Goal: Transaction & Acquisition: Purchase product/service

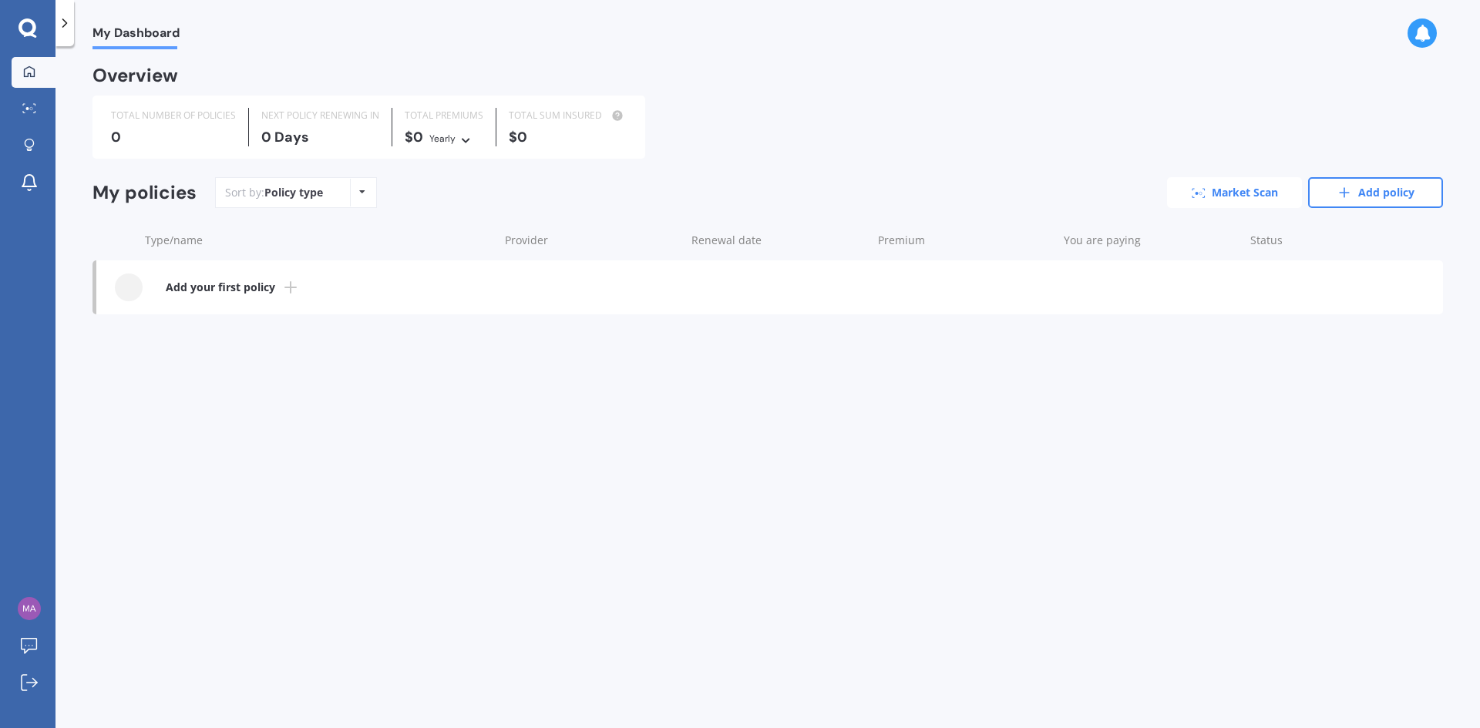
click at [1202, 178] on link "Market Scan" at bounding box center [1234, 192] width 135 height 31
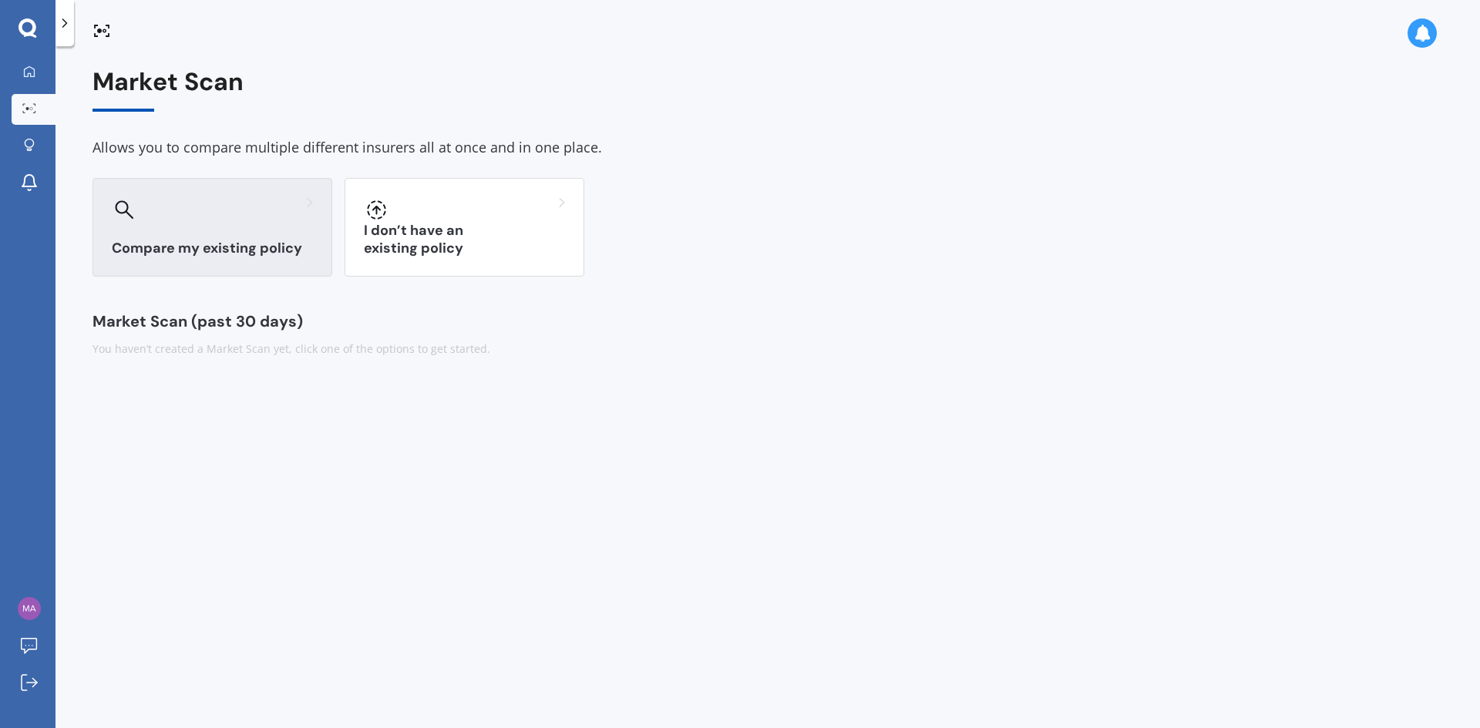
click at [255, 240] on h3 "Compare my existing policy" at bounding box center [212, 249] width 201 height 18
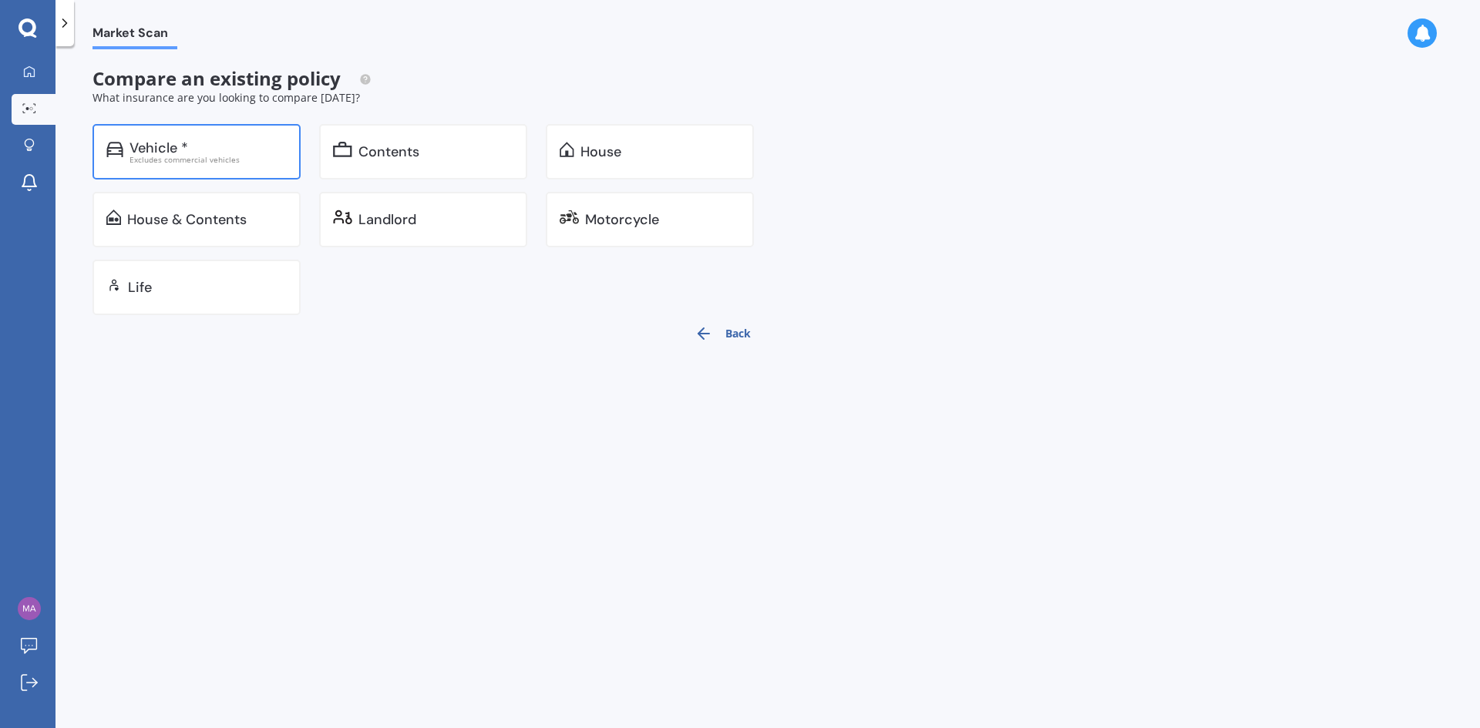
click at [180, 170] on div "Vehicle * Excludes commercial vehicles" at bounding box center [196, 151] width 208 height 55
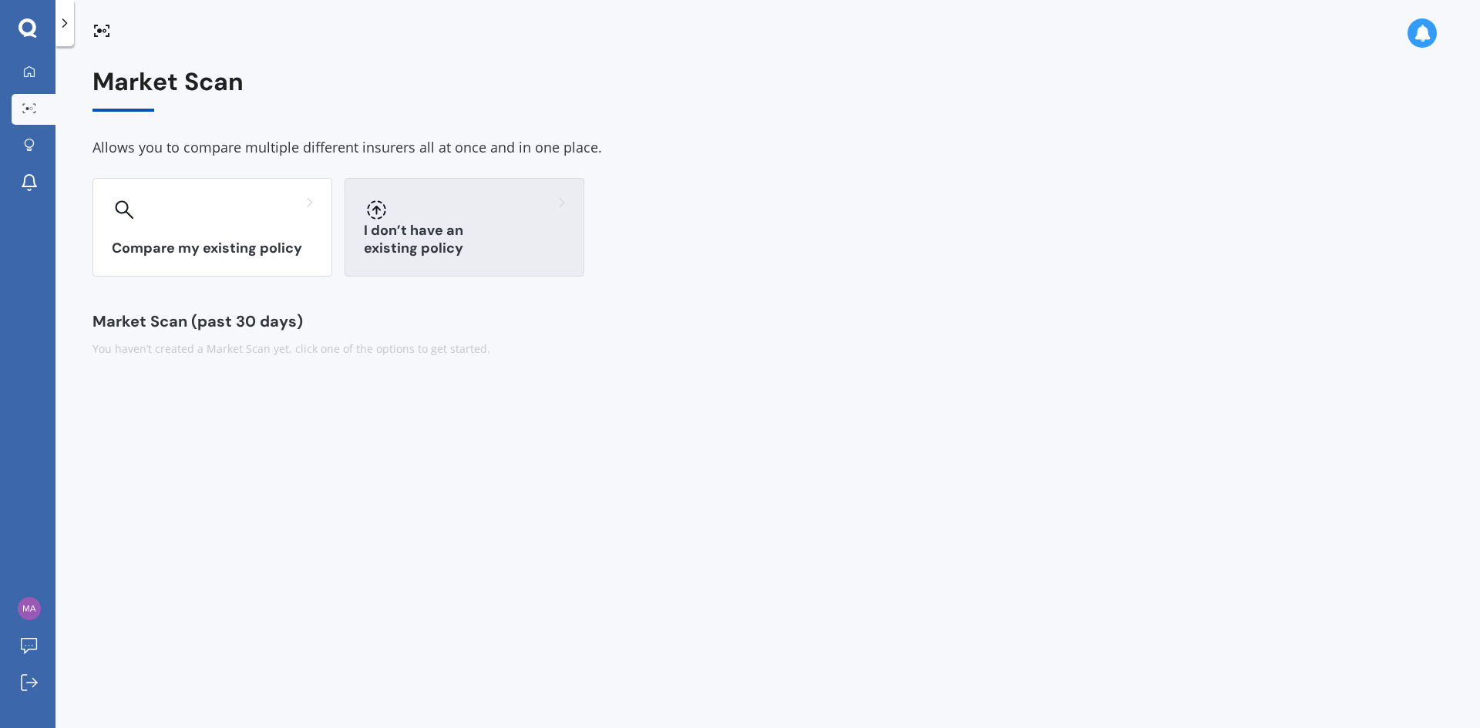
click at [436, 248] on h3 "I don’t have an existing policy" at bounding box center [464, 239] width 201 height 35
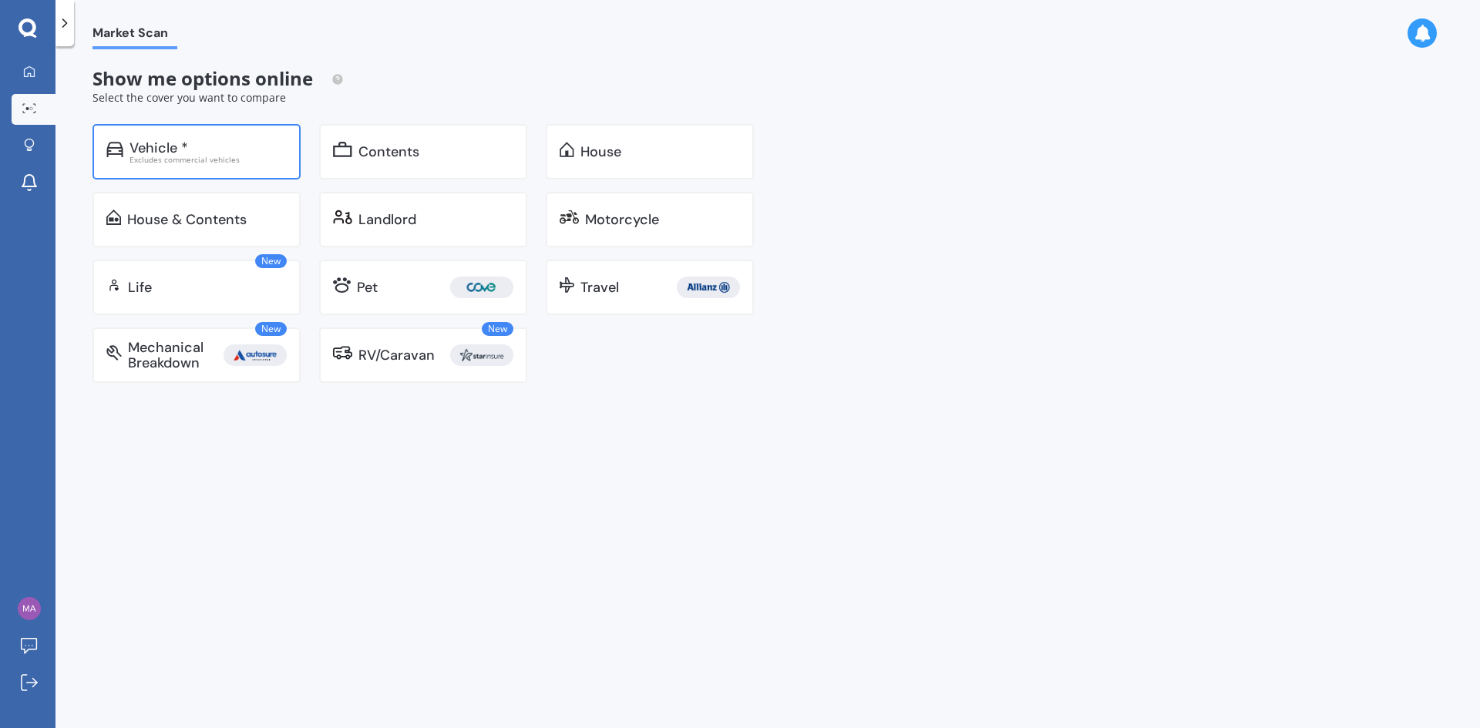
click at [175, 159] on div "Excludes commercial vehicles" at bounding box center [207, 160] width 157 height 8
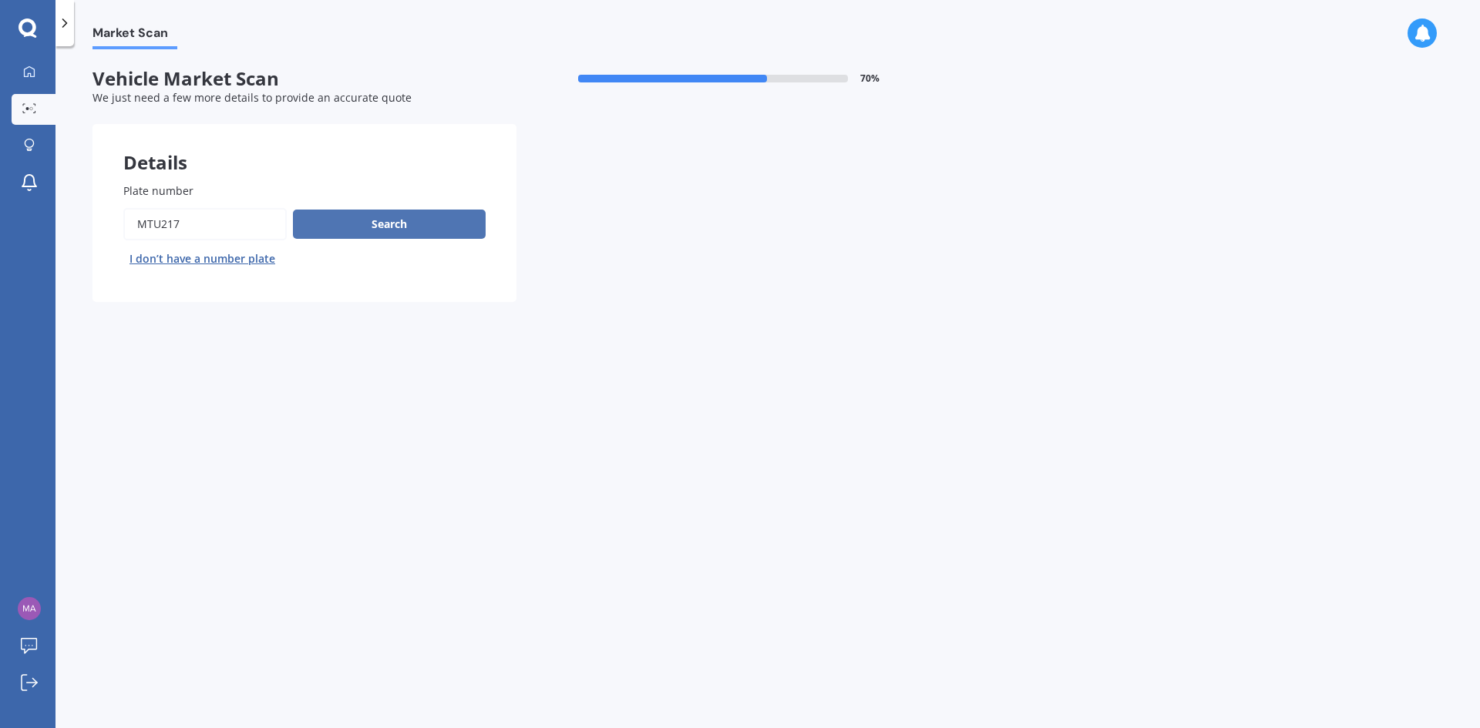
click at [370, 218] on button "Search" at bounding box center [389, 224] width 193 height 29
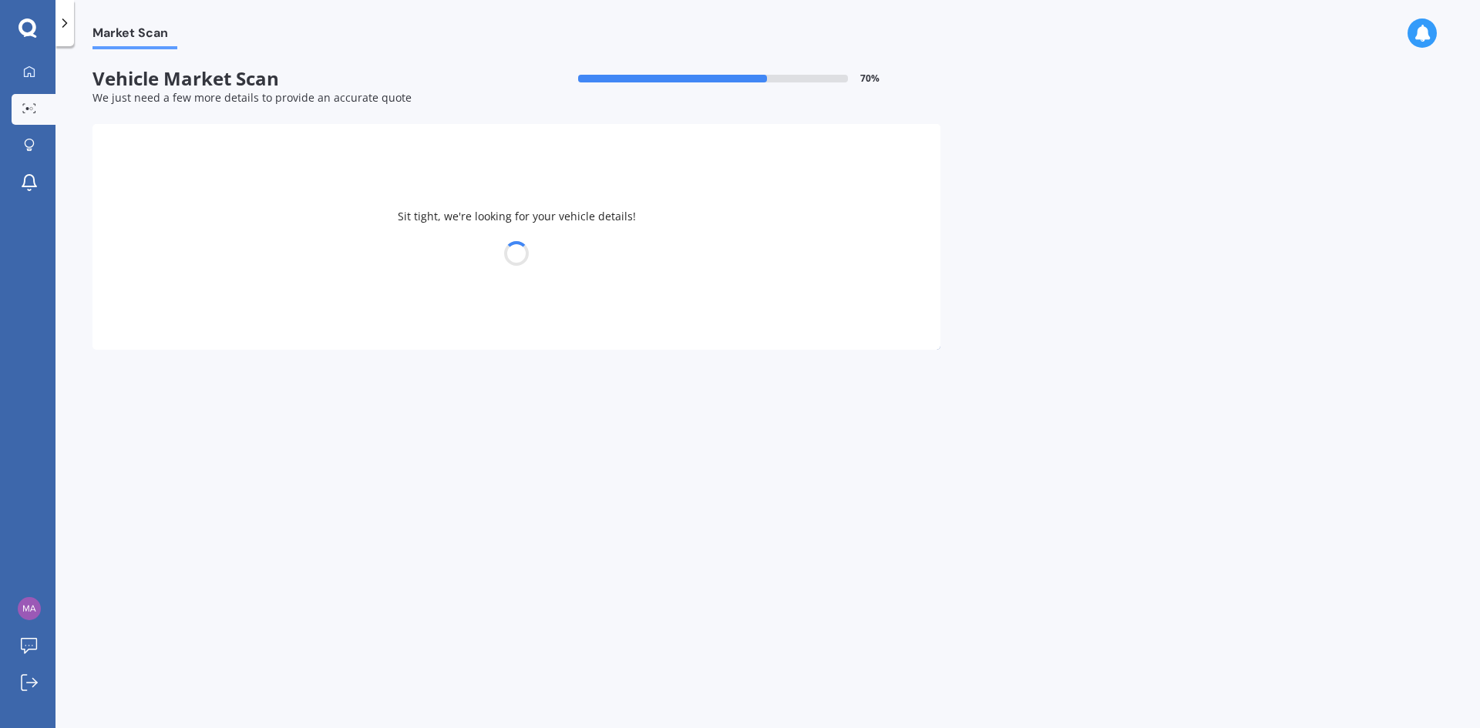
select select "MAZDA"
select select "13"
select select "08"
select select "1986"
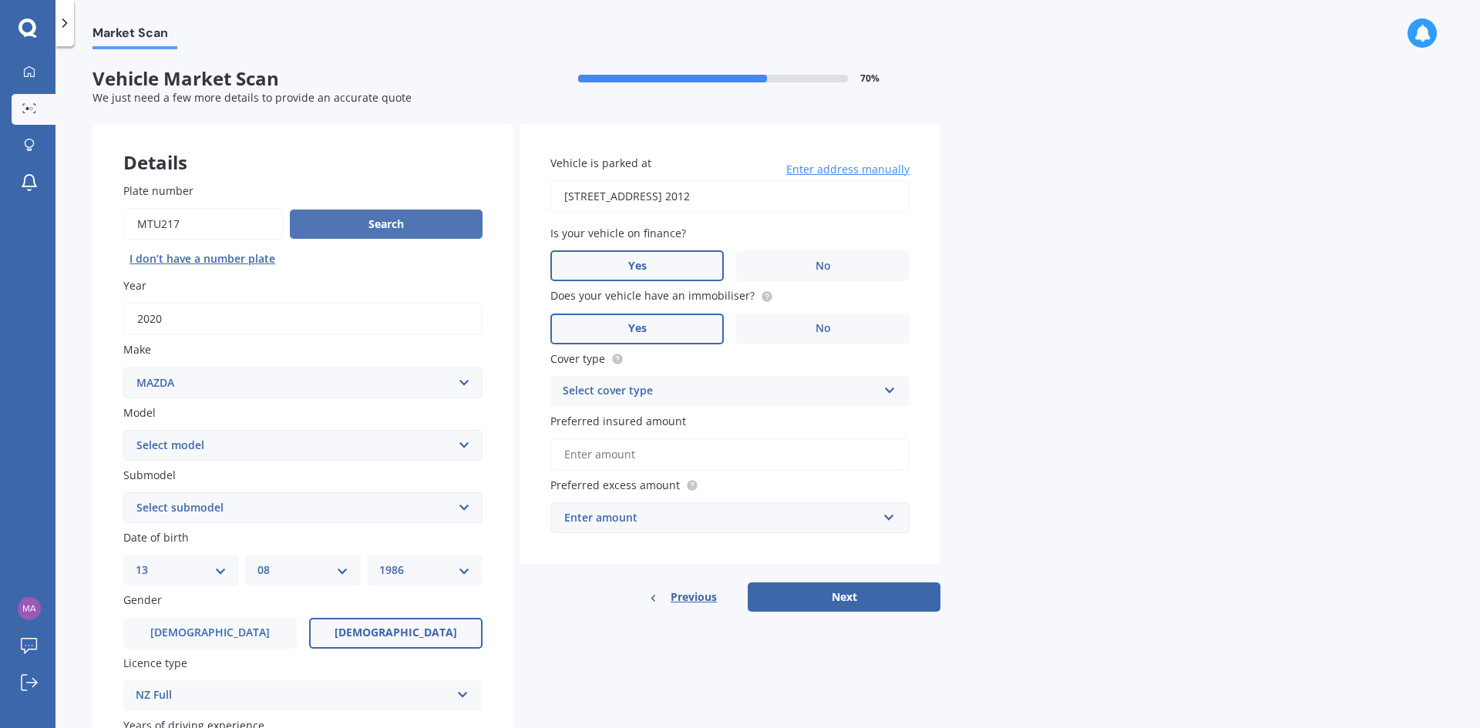
click at [343, 217] on button "Search" at bounding box center [386, 224] width 193 height 29
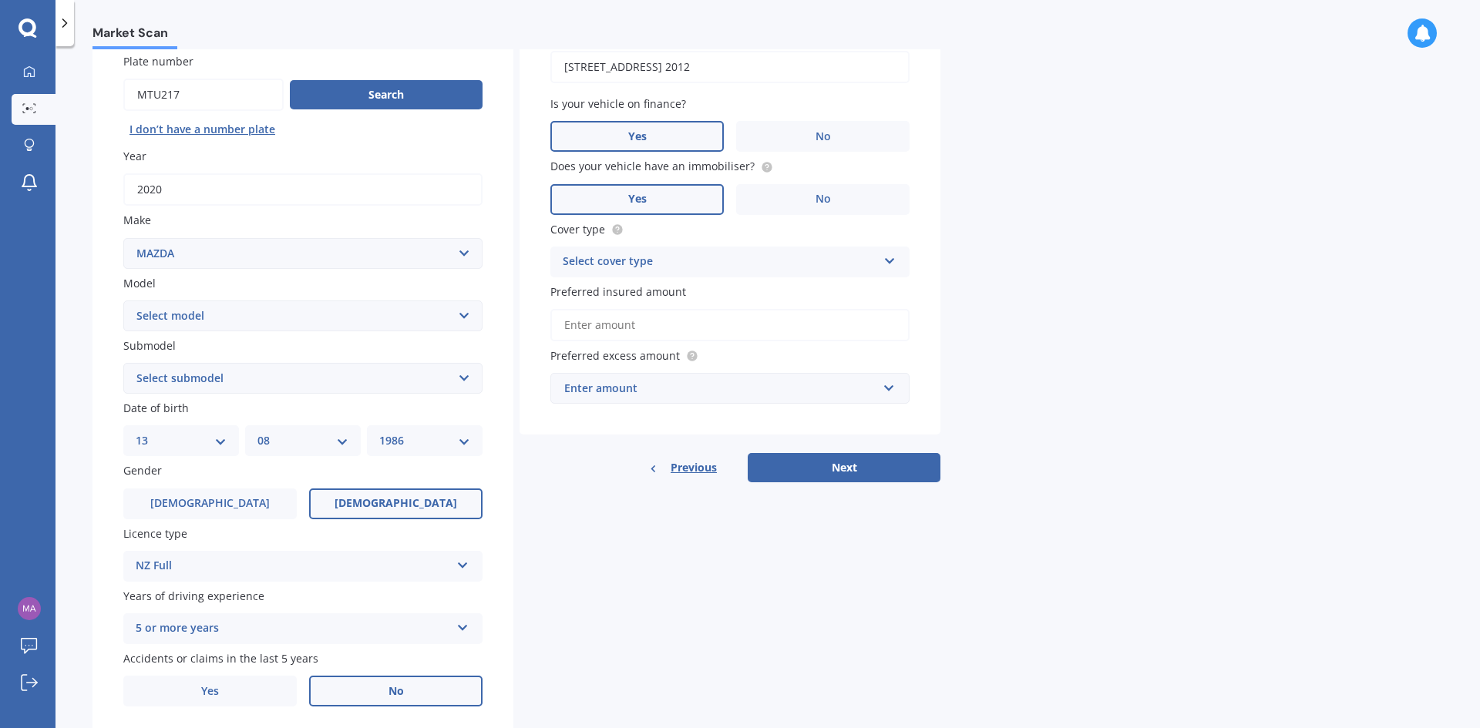
scroll to position [154, 0]
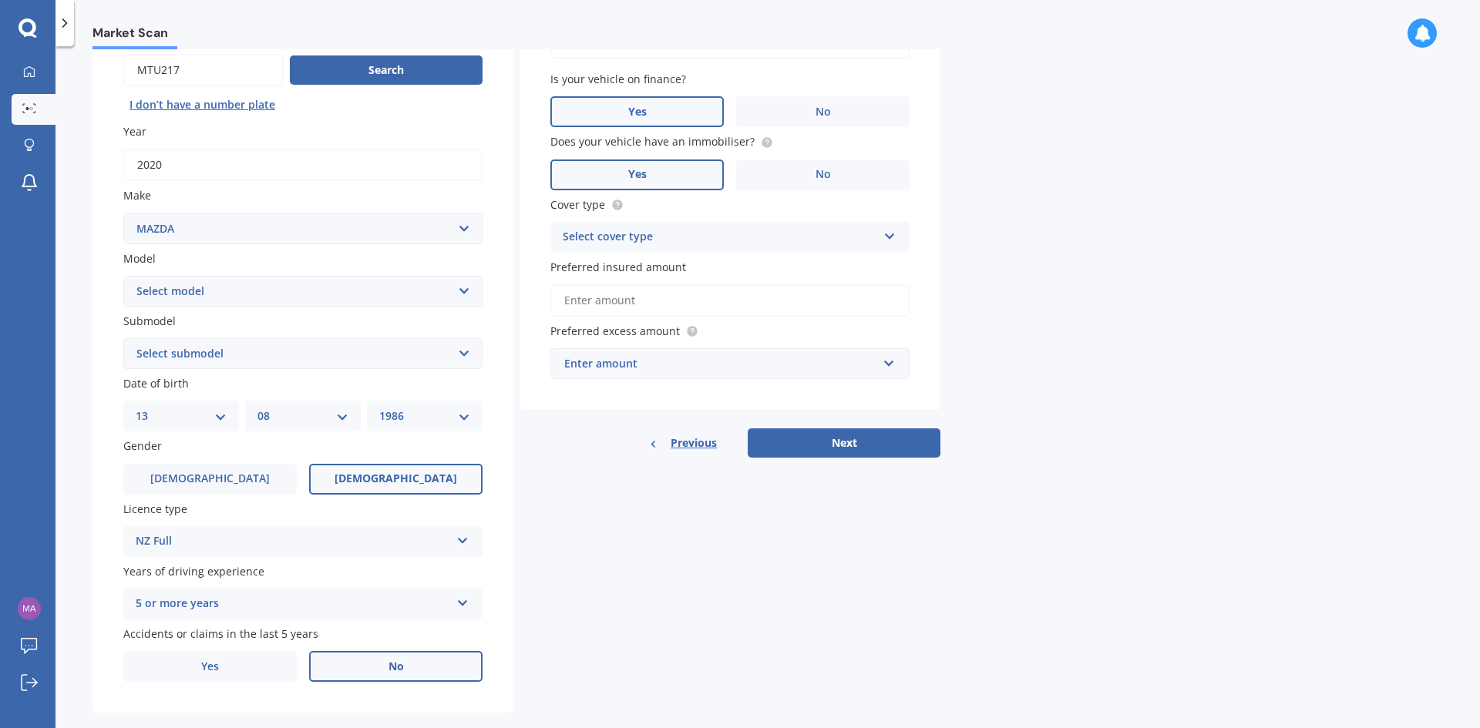
click at [197, 287] on select "Select model 121 2 3 323 323 / Familia 6 626 929 Atenza Autozam Axela AZ3 B2000…" at bounding box center [302, 291] width 359 height 31
select select "CX5"
click at [123, 276] on select "Select model 121 2 3 323 323 / Familia 6 626 929 Atenza Autozam Axela AZ3 B2000…" at bounding box center [302, 291] width 359 height 31
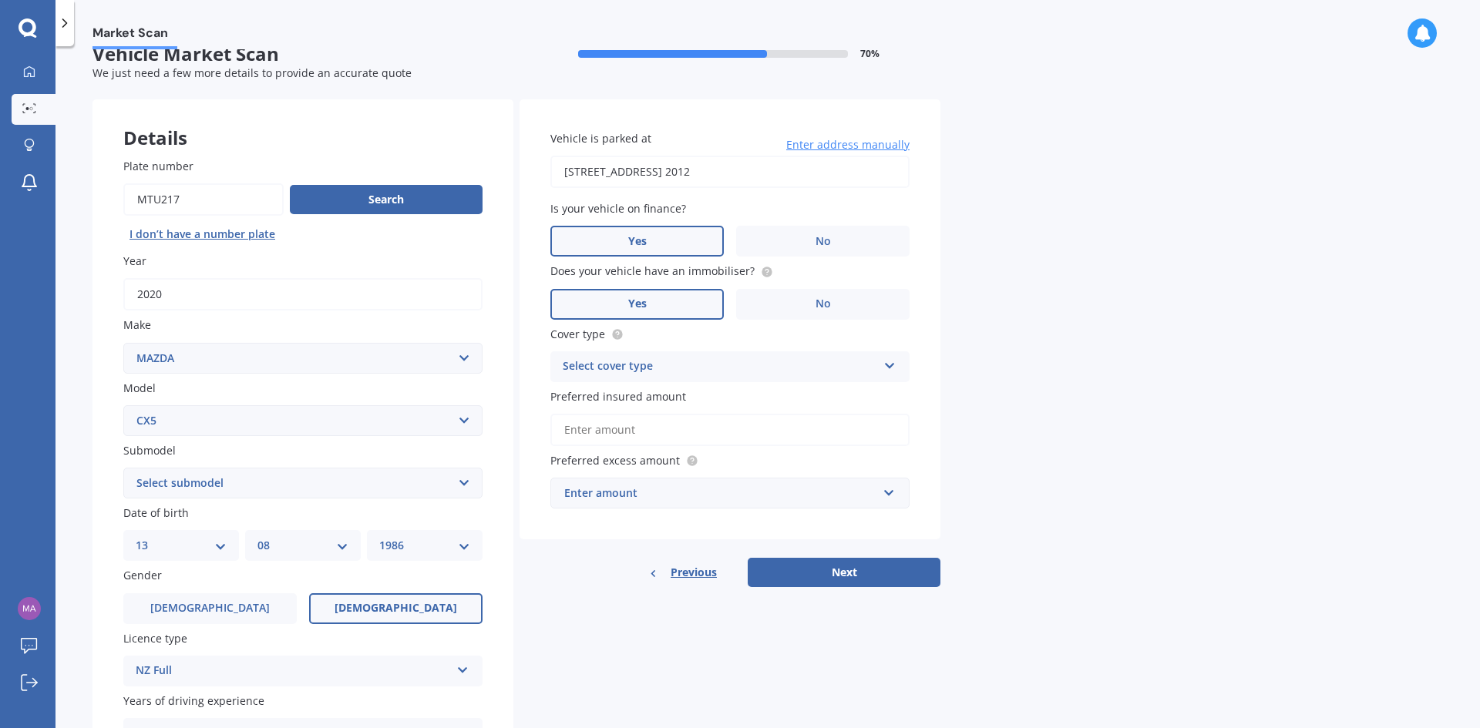
scroll to position [0, 0]
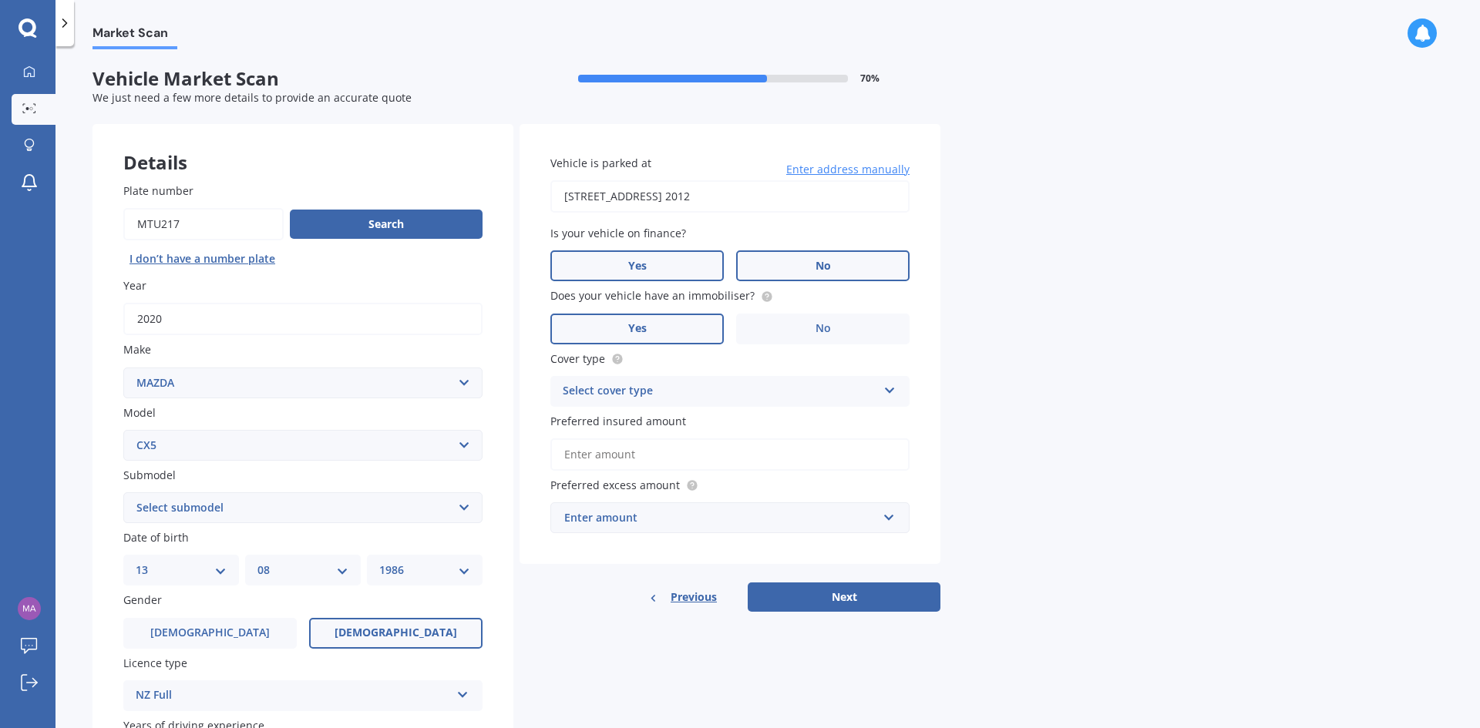
click at [819, 274] on label "No" at bounding box center [822, 265] width 173 height 31
click at [0, 0] on input "No" at bounding box center [0, 0] width 0 height 0
click at [637, 274] on label "Yes" at bounding box center [636, 265] width 173 height 31
click at [0, 0] on input "Yes" at bounding box center [0, 0] width 0 height 0
click at [886, 388] on icon at bounding box center [889, 387] width 13 height 11
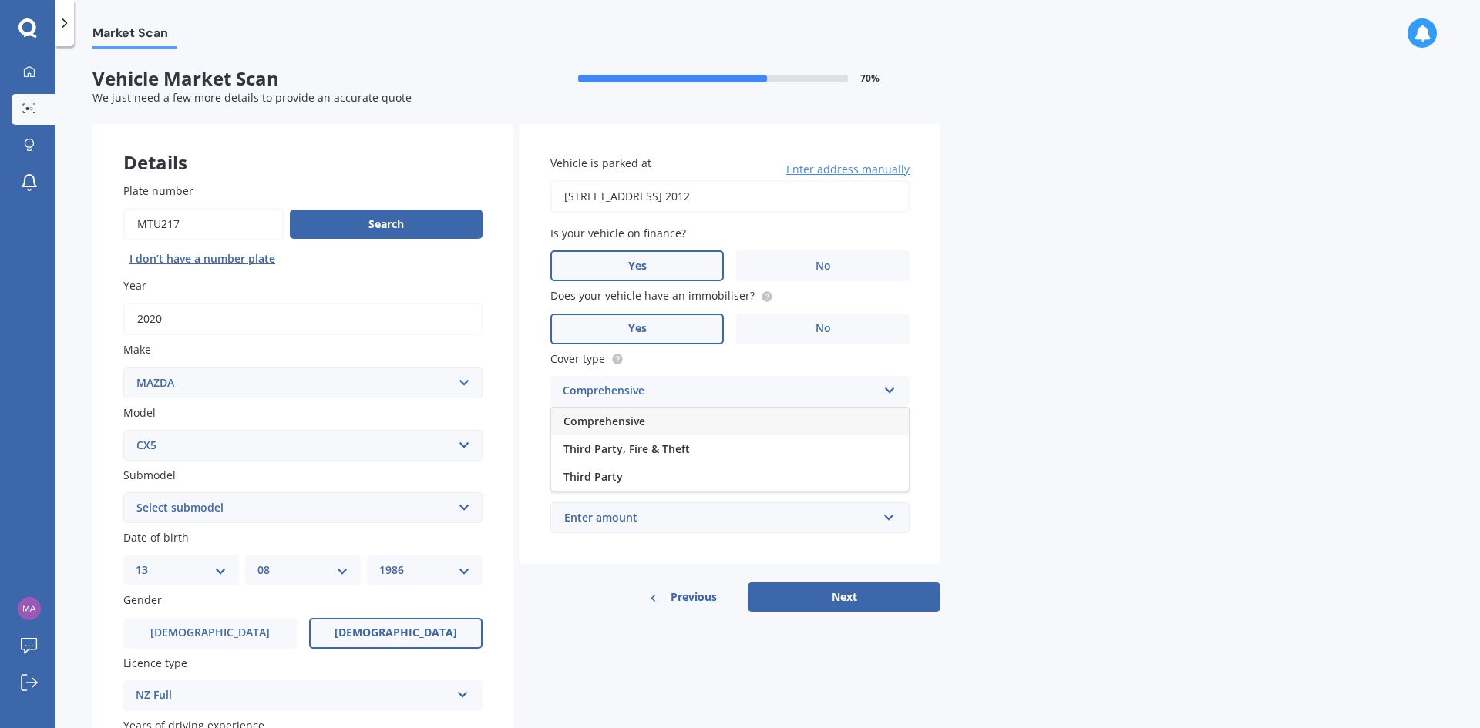
click at [606, 421] on span "Comprehensive" at bounding box center [604, 421] width 82 height 15
click at [626, 453] on input "Preferred insured amount" at bounding box center [729, 455] width 359 height 32
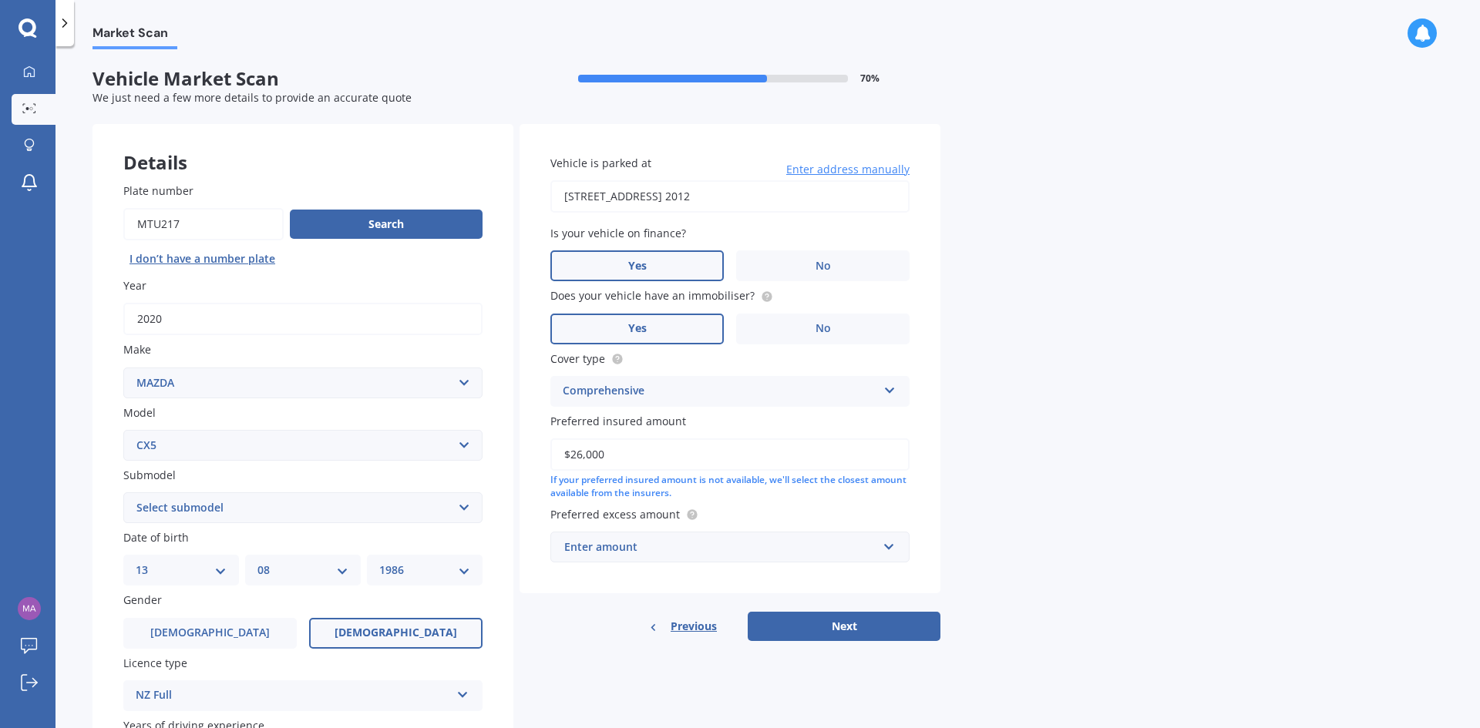
type input "$26,000"
click at [625, 554] on div "Enter amount" at bounding box center [720, 547] width 313 height 17
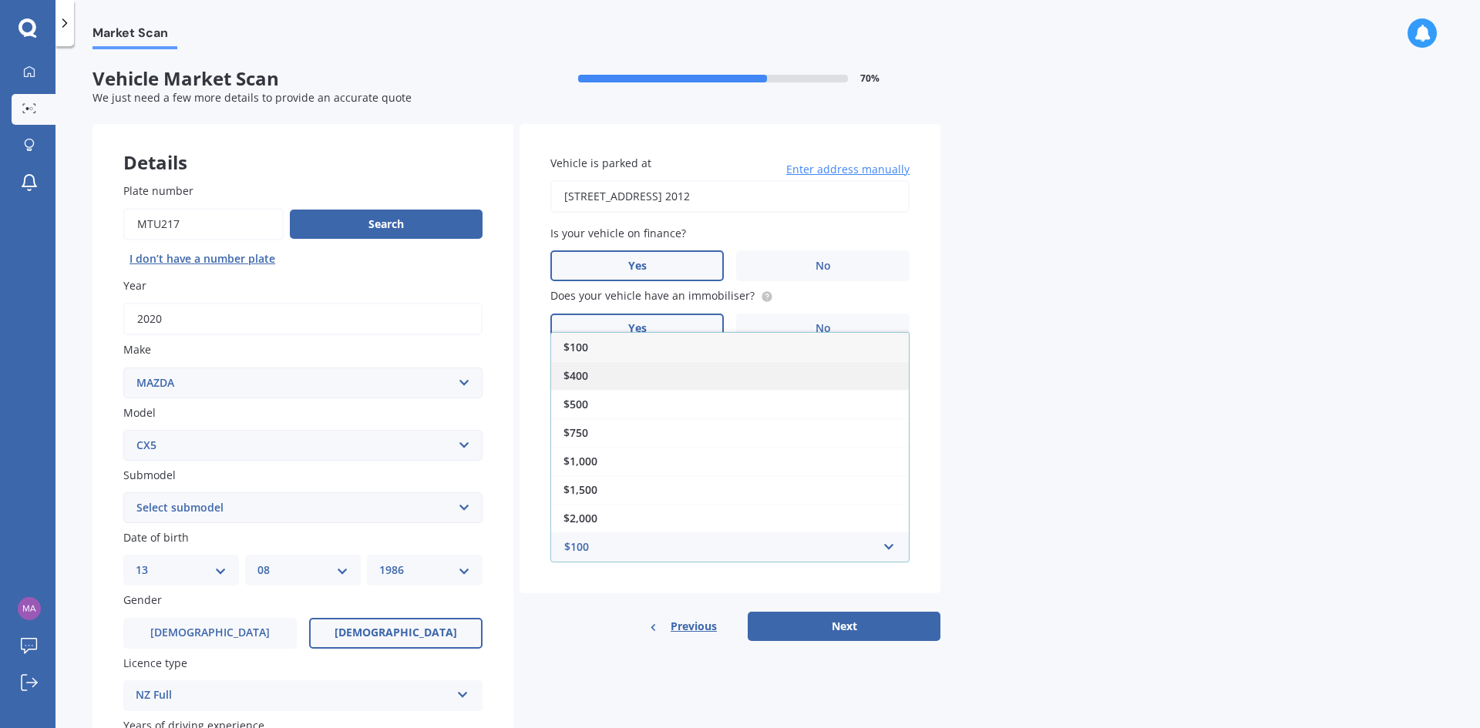
click at [593, 376] on div "$400" at bounding box center [730, 375] width 358 height 29
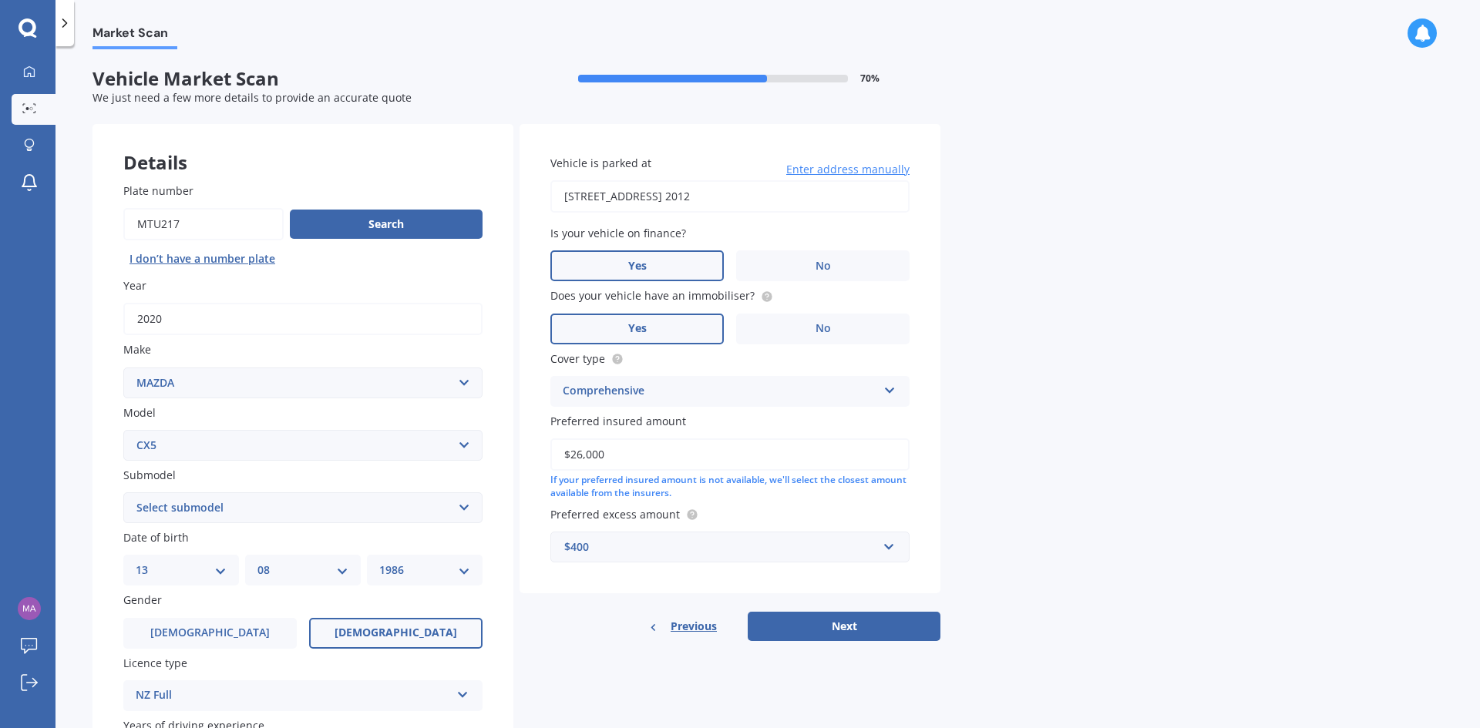
click at [827, 163] on span "Enter address manually" at bounding box center [847, 169] width 123 height 15
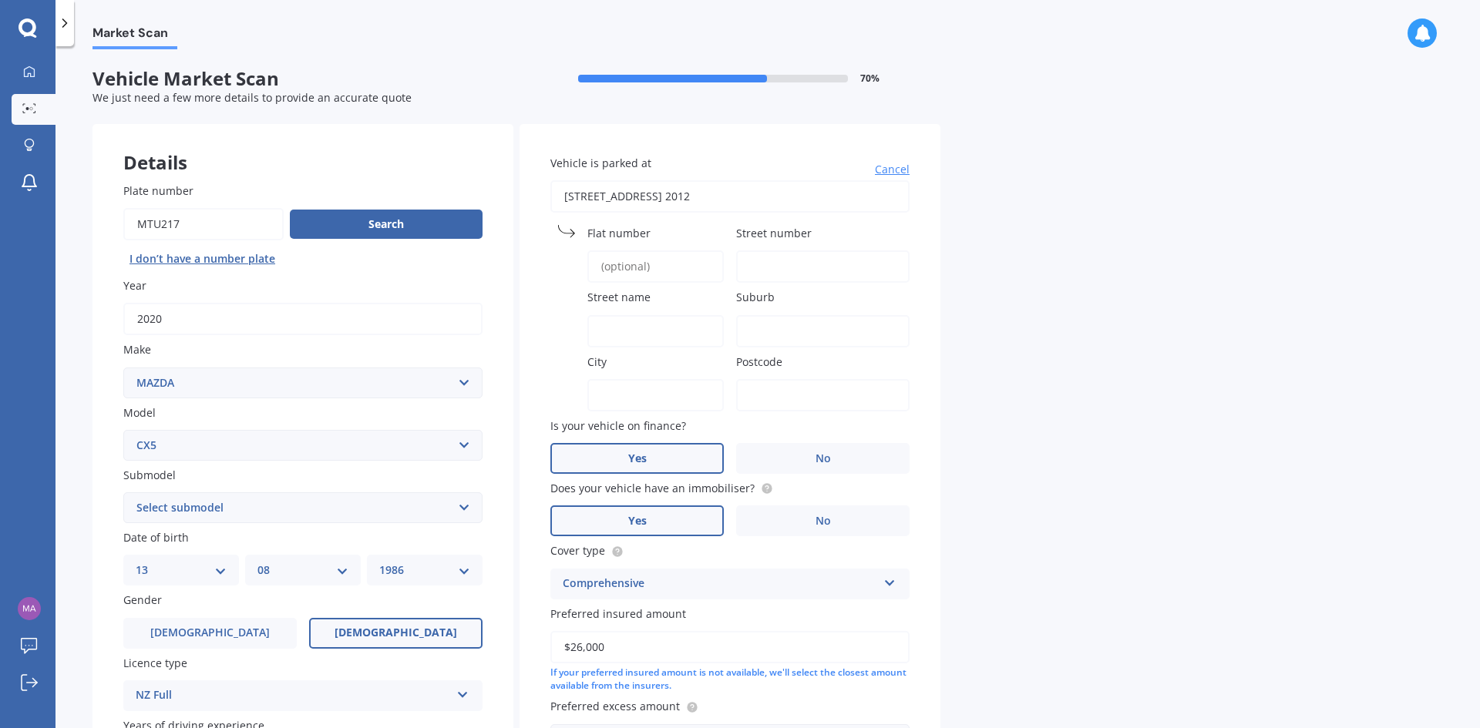
click at [639, 190] on input "[STREET_ADDRESS] 2012" at bounding box center [729, 196] width 359 height 32
click at [639, 192] on input "[STREET_ADDRESS] 2012" at bounding box center [729, 196] width 359 height 32
click at [651, 180] on input "9 swind" at bounding box center [729, 196] width 359 height 32
type input "[STREET_ADDRESS] 2014"
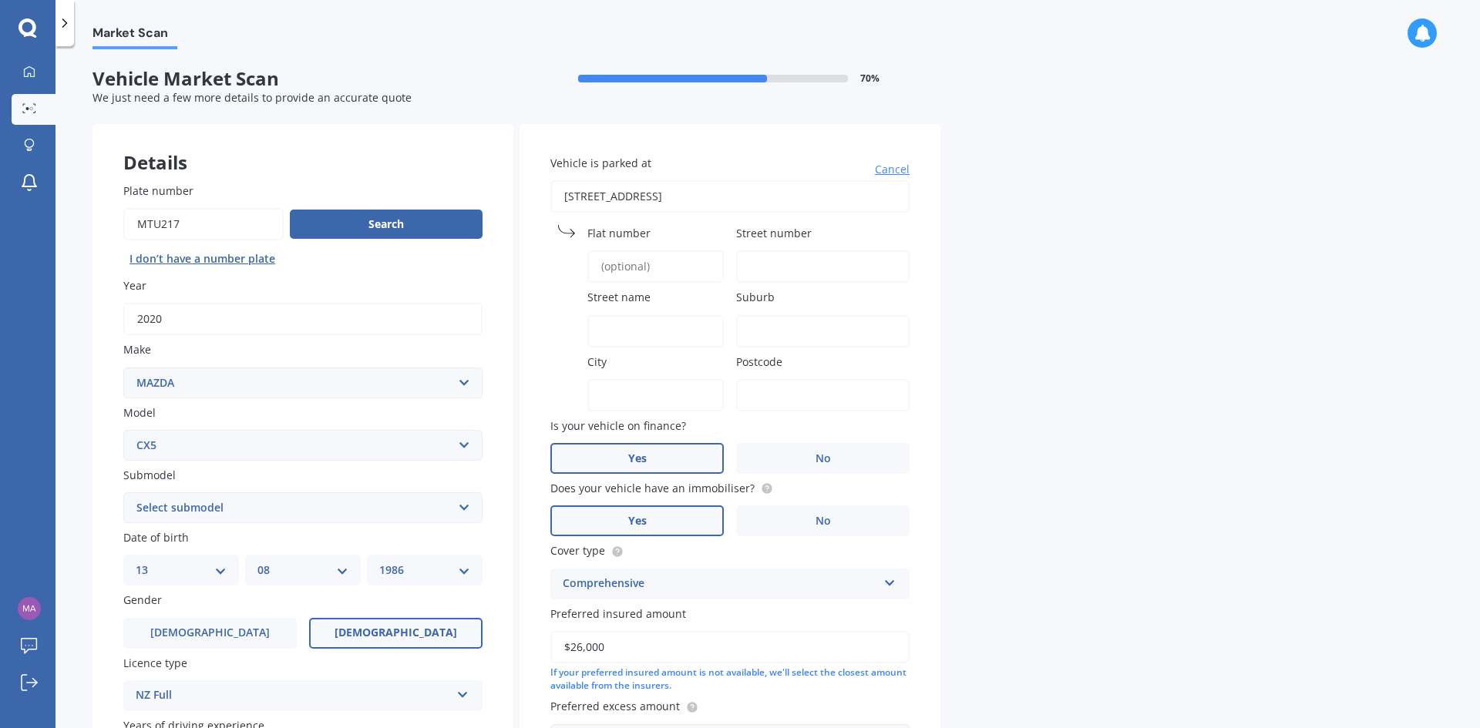
type input "9"
type input "Swindon Close"
type input "Mellons Bay"
type input "[GEOGRAPHIC_DATA]"
type input "2014"
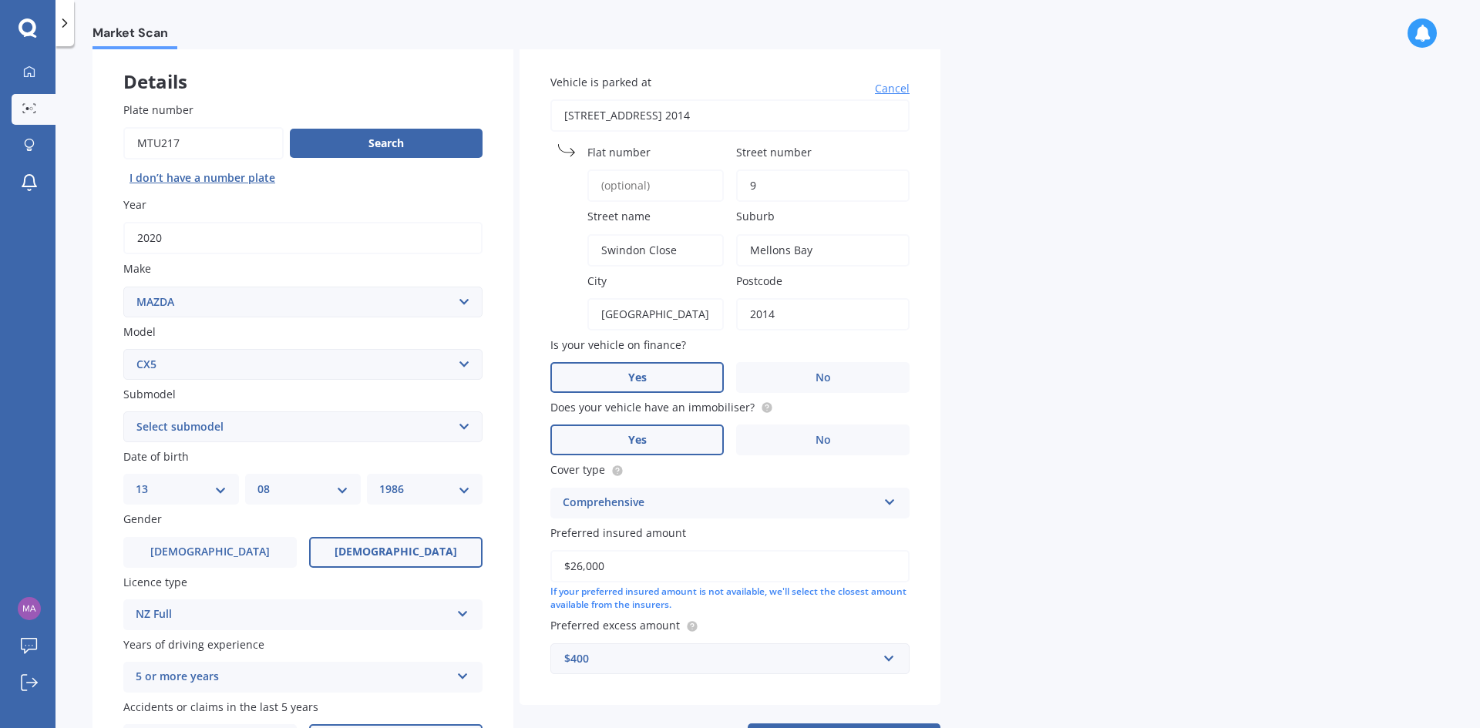
scroll to position [179, 0]
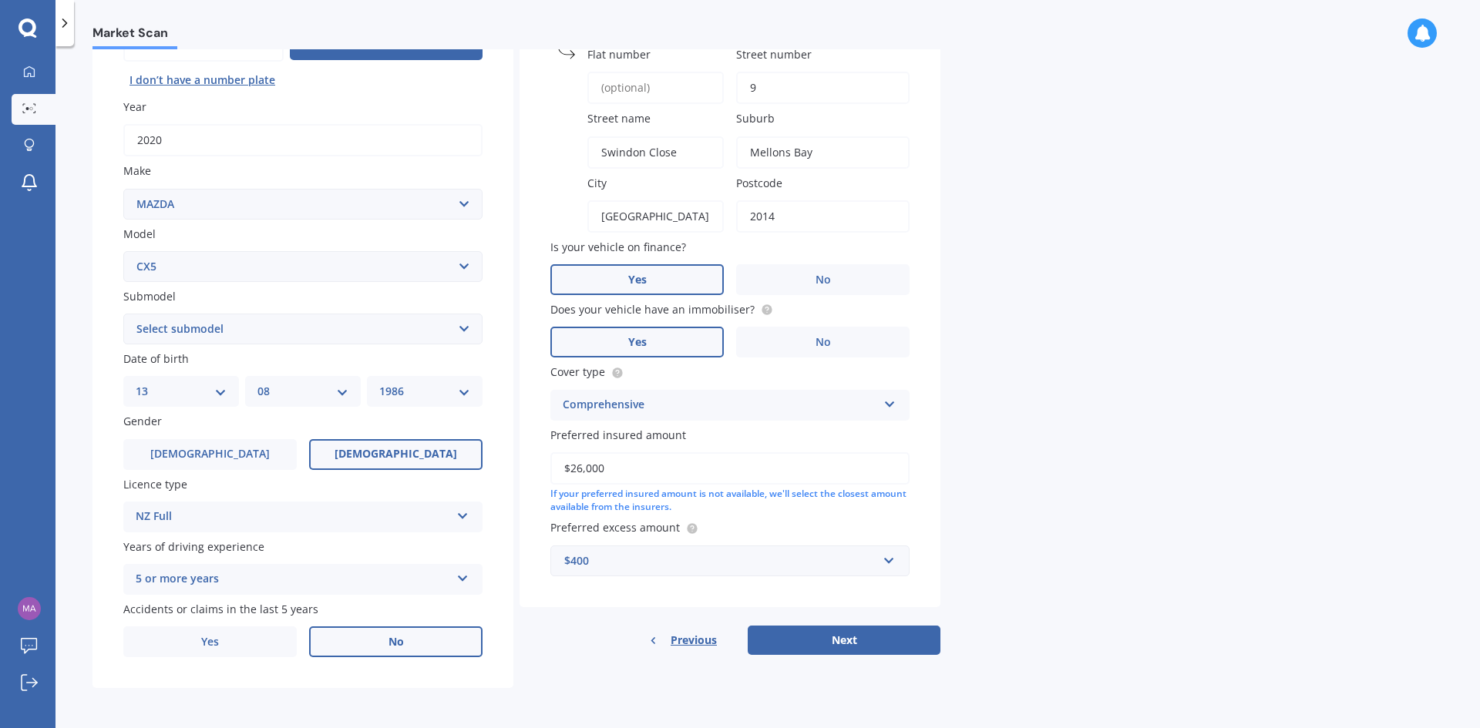
click at [878, 647] on button "Next" at bounding box center [844, 640] width 193 height 29
click at [352, 335] on select "Select submodel 2.2 Diesel 2WD XD 2.5S 4WD Diesel Limited 4WD GSX 2.2 Diesel St…" at bounding box center [302, 329] width 359 height 31
select select "AWD GSX"
click at [123, 314] on select "Select submodel 2.2 Diesel 2WD XD 2.5S 4WD Diesel Limited 4WD GSX 2.2 Diesel St…" at bounding box center [302, 329] width 359 height 31
click at [881, 633] on button "Next" at bounding box center [844, 640] width 193 height 29
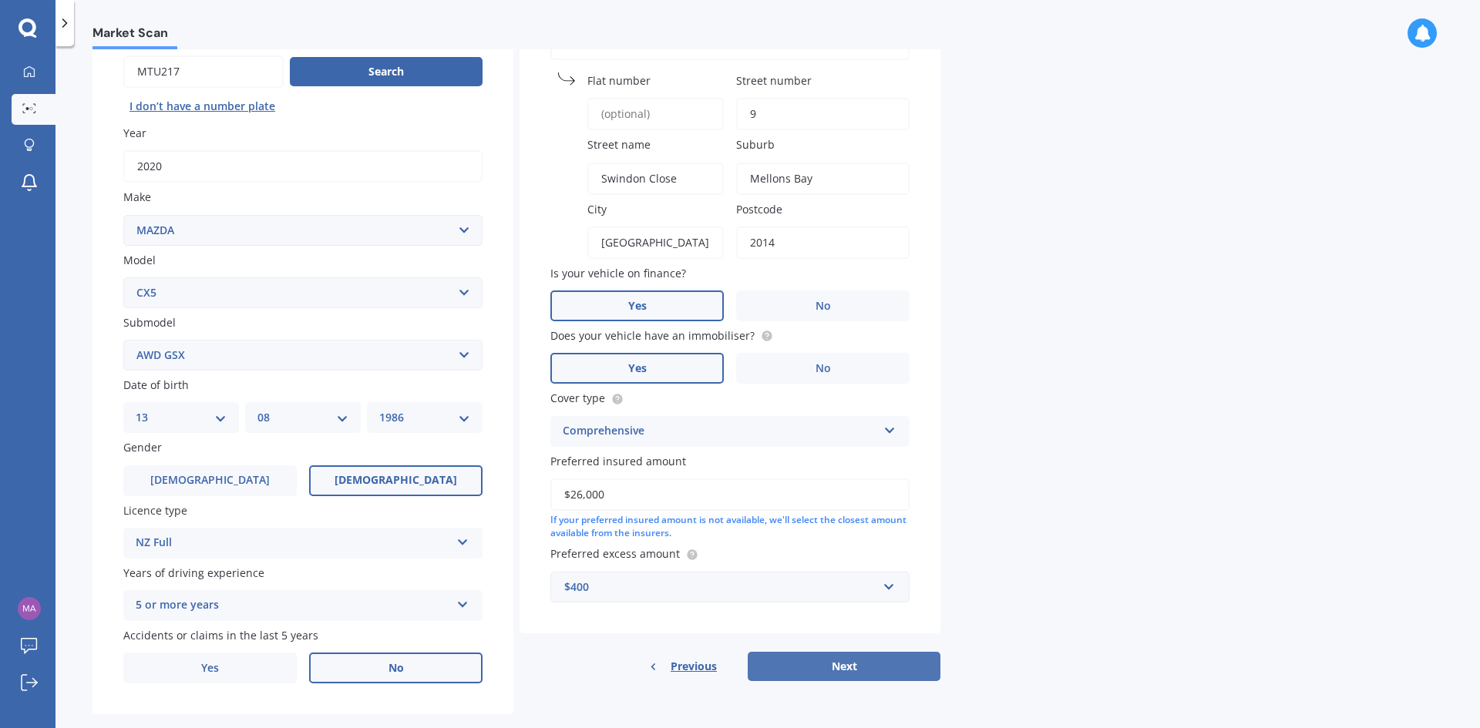
select select "13"
select select "08"
select select "1986"
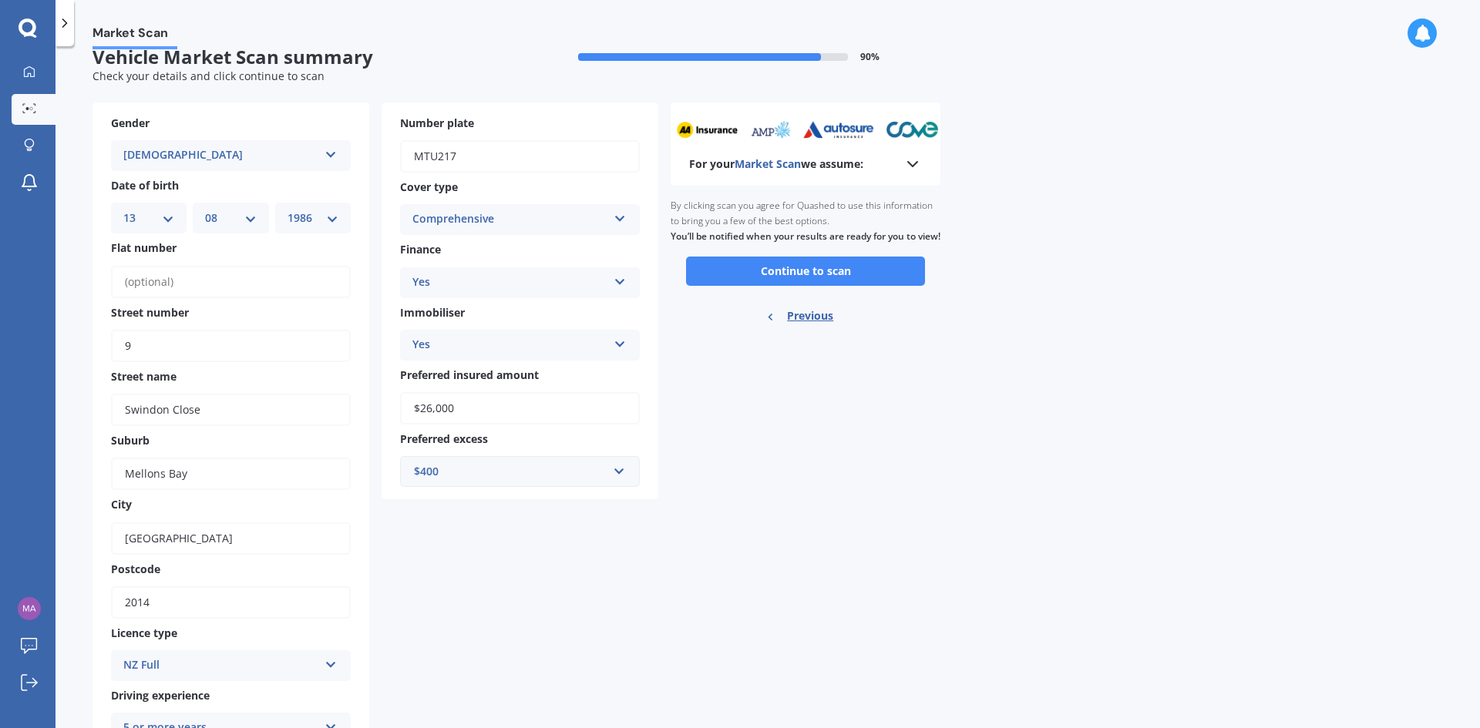
scroll to position [0, 0]
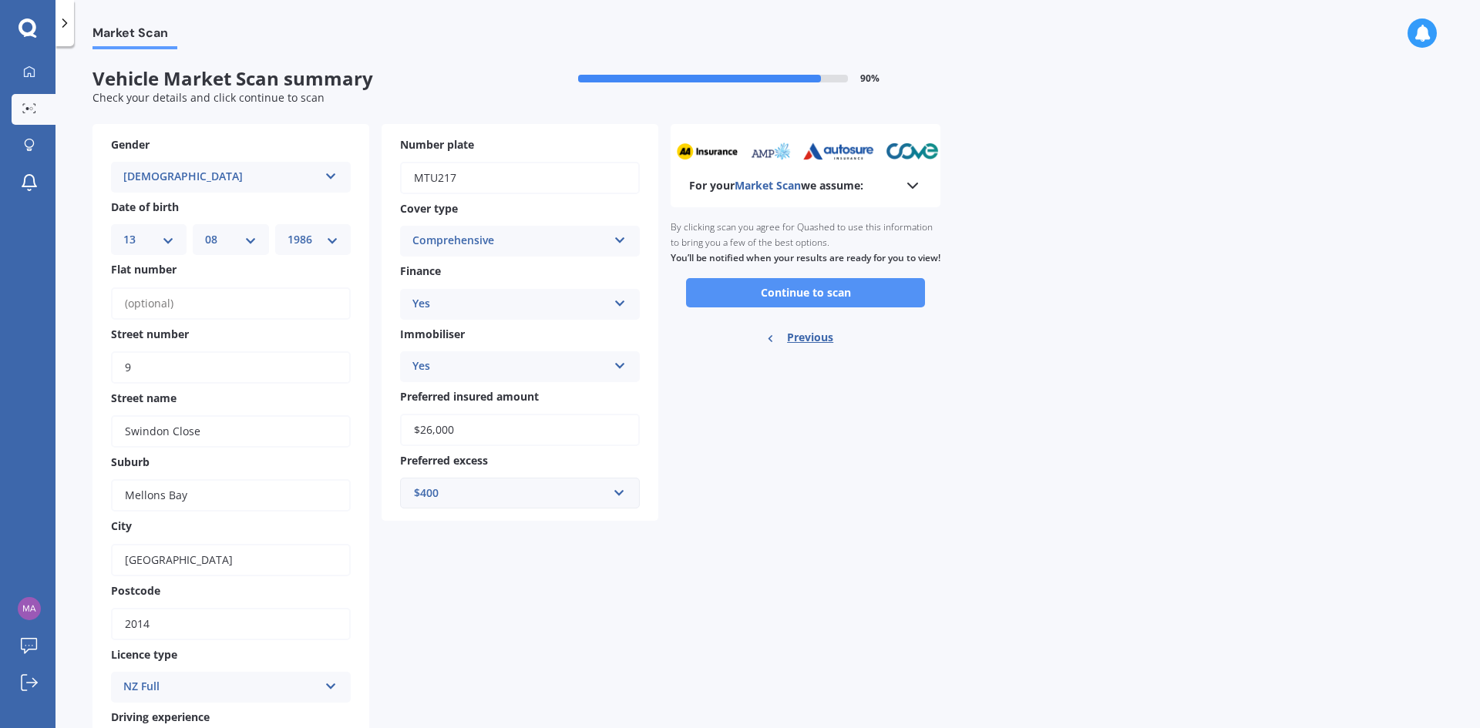
click at [788, 308] on button "Continue to scan" at bounding box center [805, 292] width 239 height 29
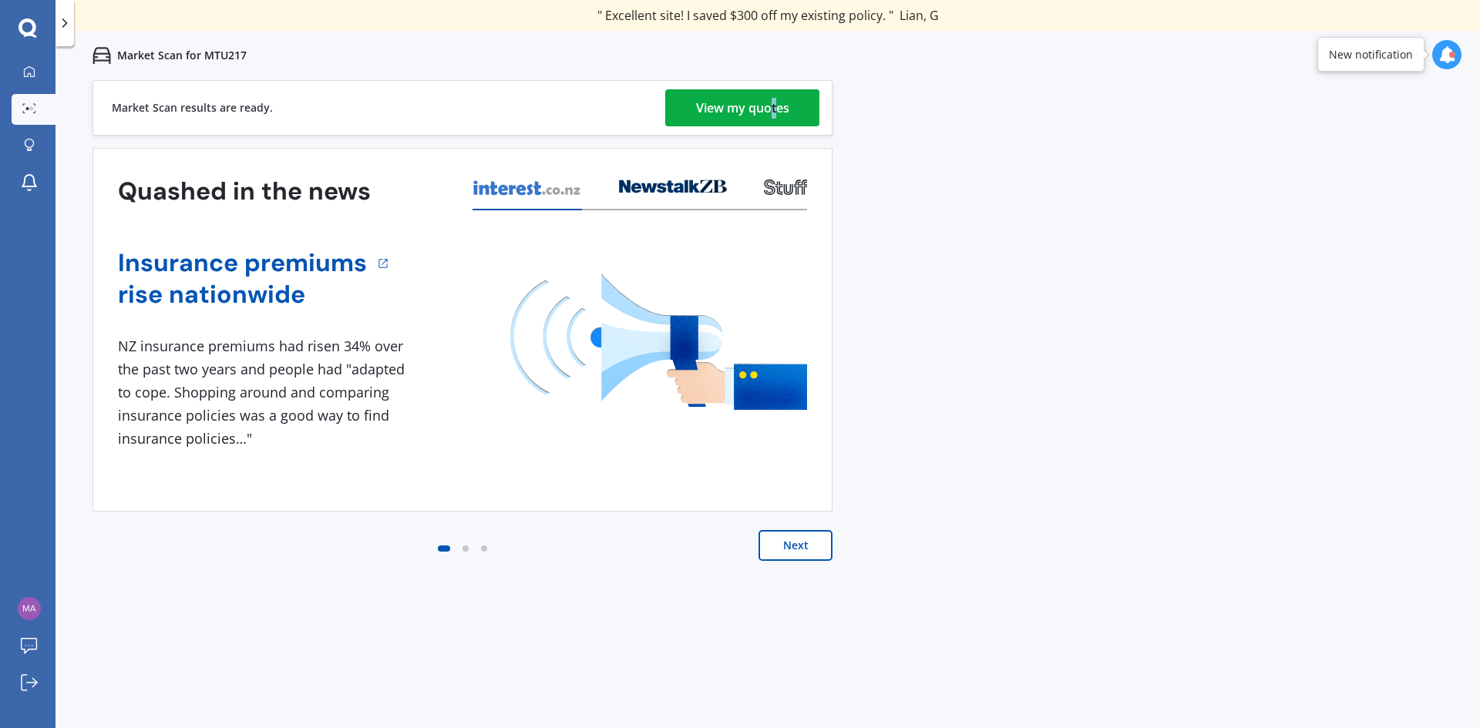
click at [775, 126] on div "Market Scan results are ready. View my quotes" at bounding box center [462, 107] width 740 height 55
click at [778, 113] on div "View my quotes" at bounding box center [742, 107] width 93 height 37
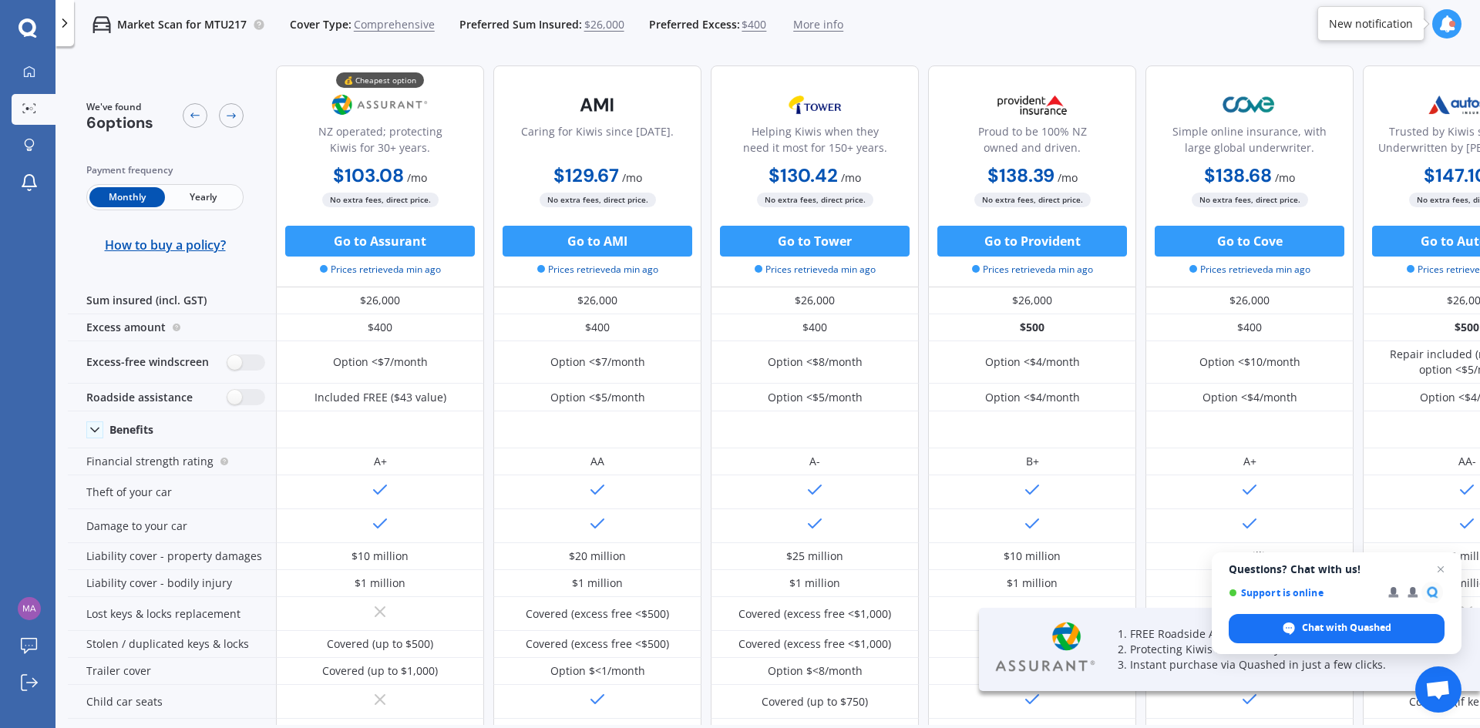
click at [205, 198] on span "Yearly" at bounding box center [203, 197] width 76 height 20
drag, startPoint x: 1071, startPoint y: 727, endPoint x: 1118, endPoint y: 727, distance: 46.2
click at [1117, 727] on div "We've found 6 options Payment frequency Monthly Yearly How to buy a policy? 💰 C…" at bounding box center [774, 415] width 1412 height 724
drag, startPoint x: 1118, startPoint y: 727, endPoint x: 1178, endPoint y: 721, distance: 60.4
click at [1178, 721] on div "We've found 6 options Payment frequency Monthly Yearly How to buy a policy? 💰 C…" at bounding box center [774, 415] width 1412 height 724
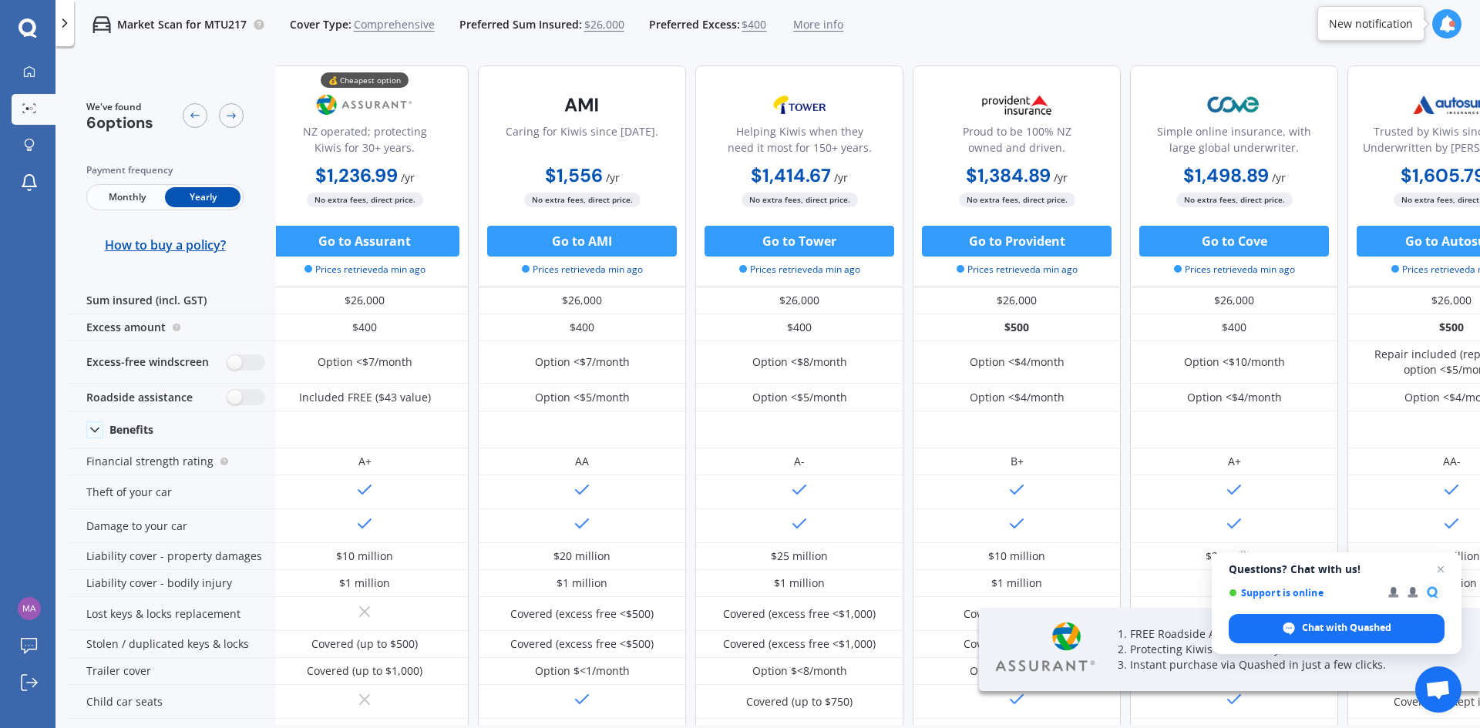
scroll to position [0, 99]
